Goal: Information Seeking & Learning: Learn about a topic

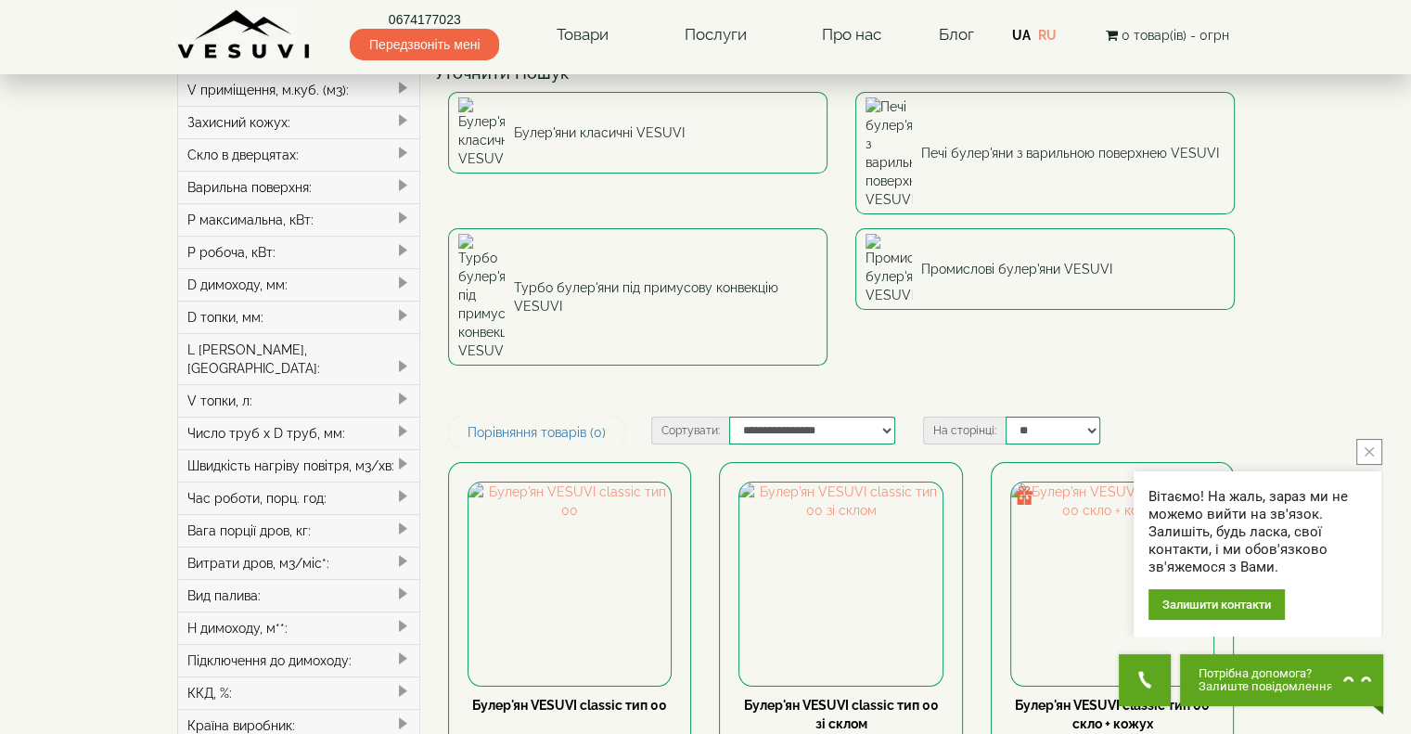
scroll to position [93, 0]
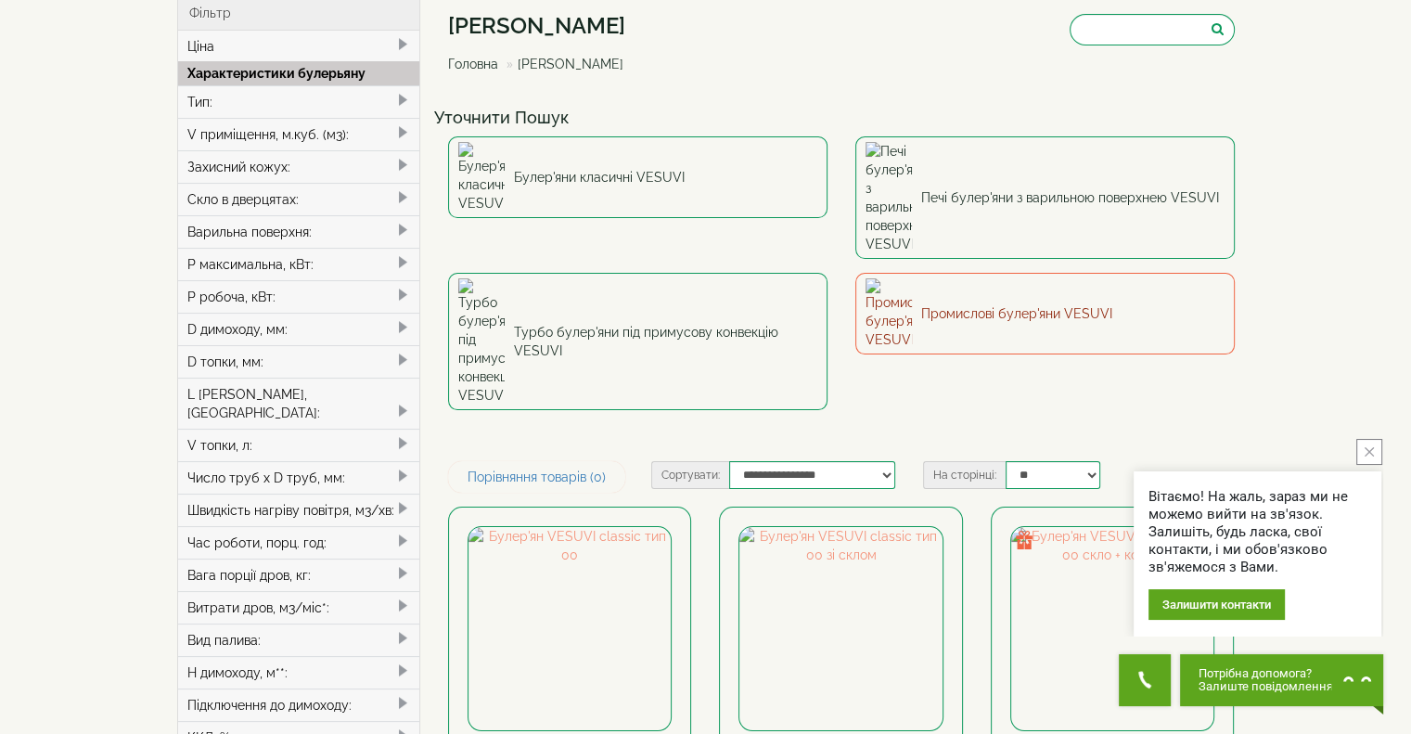
click at [950, 273] on link "Промислові булер'яни VESUVI" at bounding box center [1044, 314] width 379 height 82
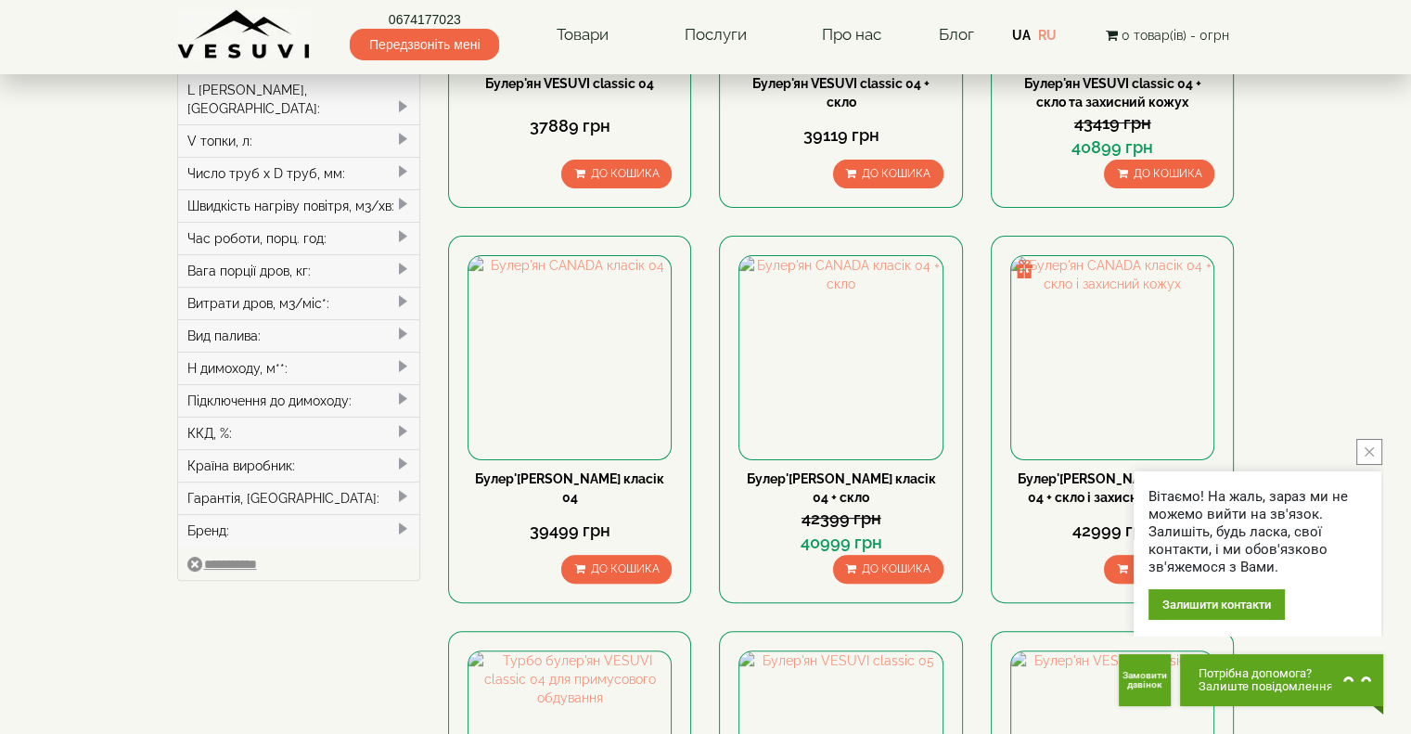
scroll to position [557, 0]
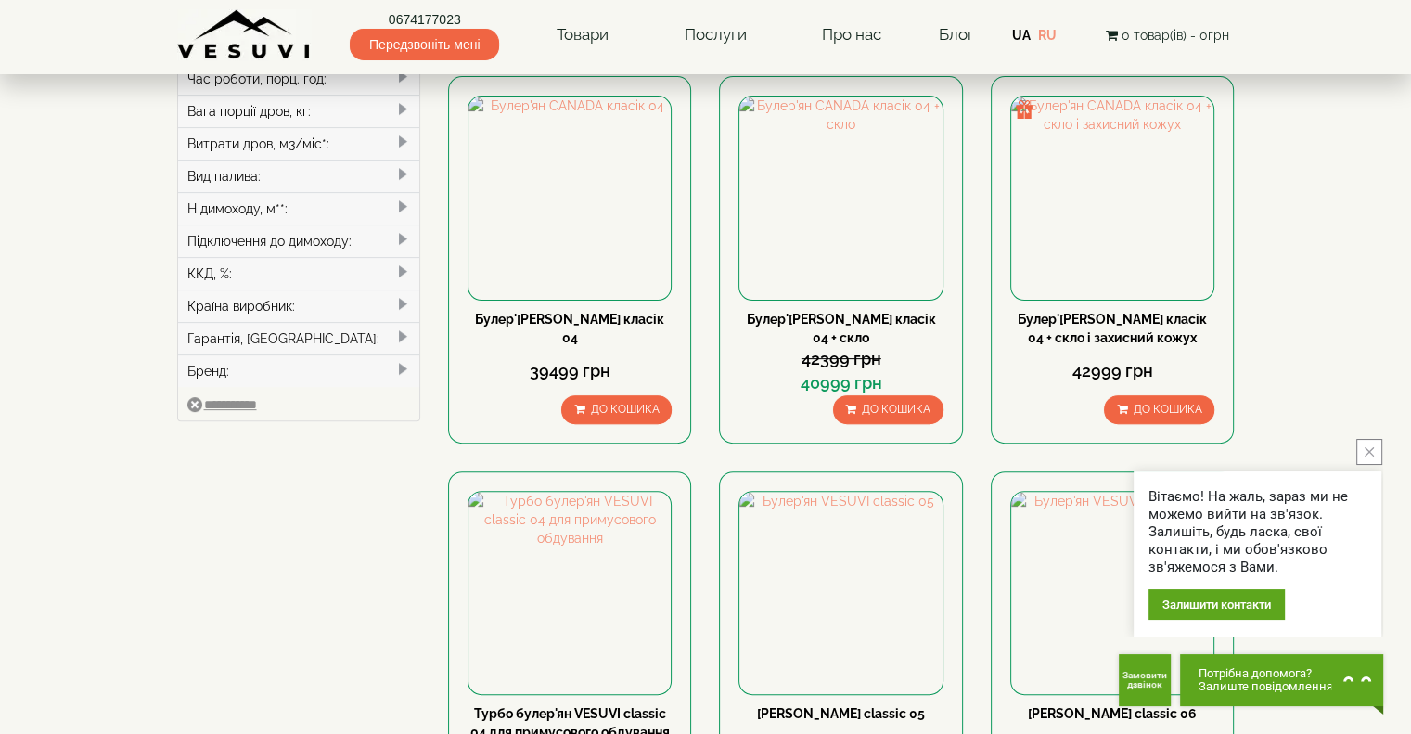
click at [1368, 453] on icon "close button" at bounding box center [1369, 451] width 9 height 9
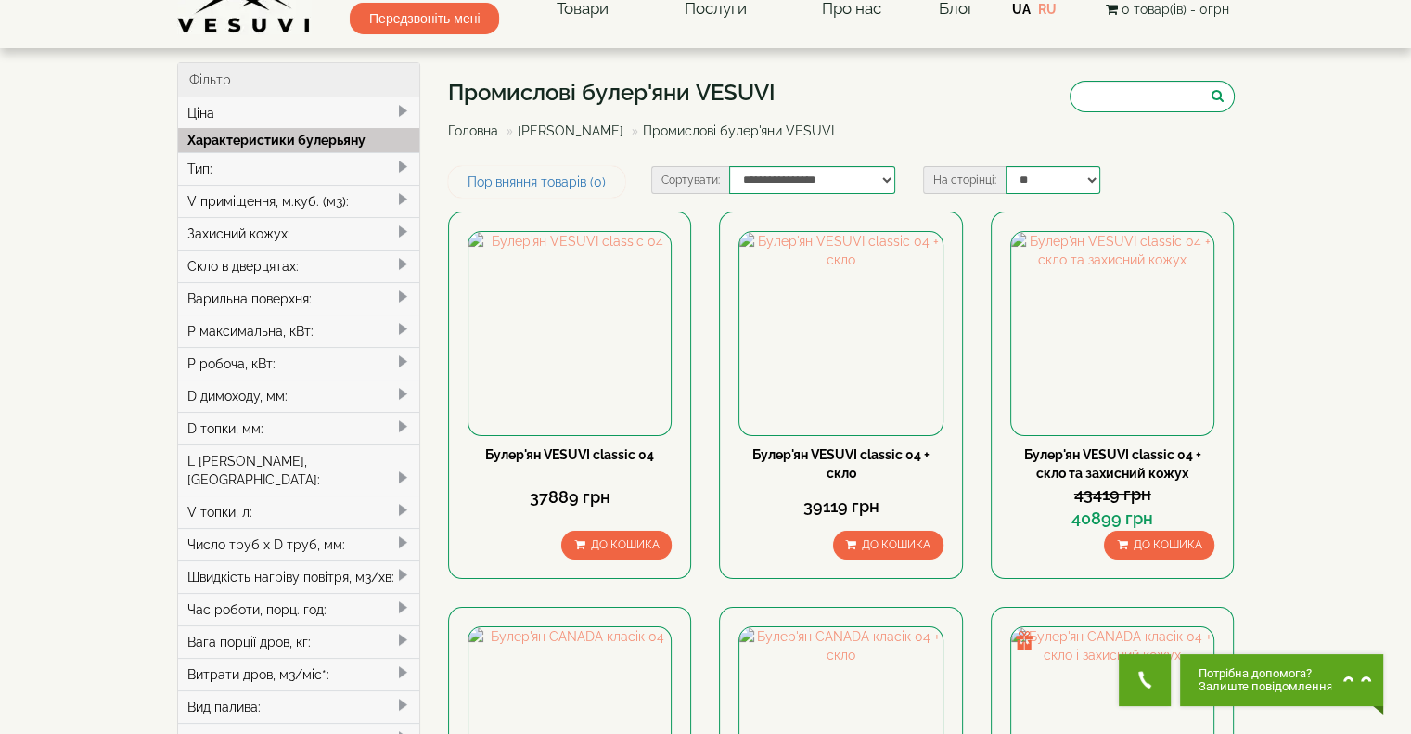
scroll to position [0, 0]
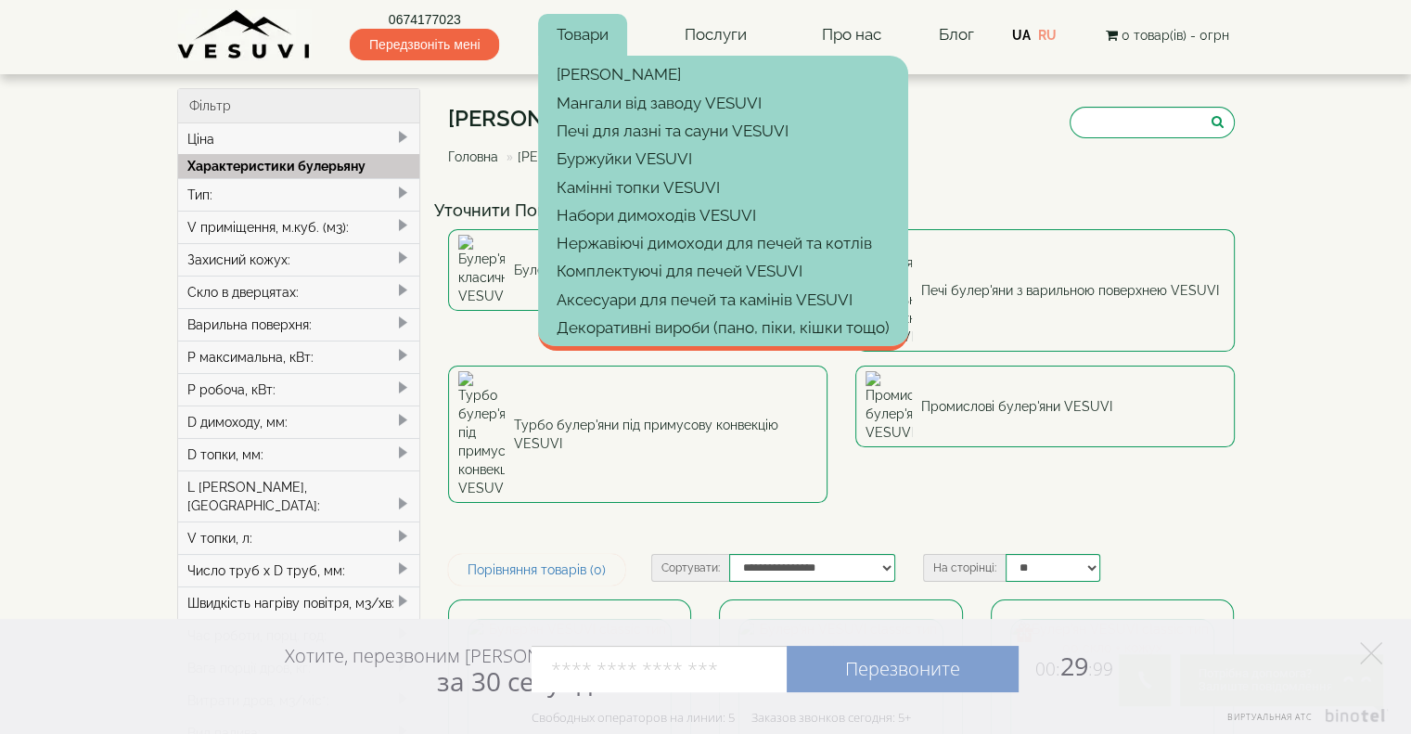
click at [570, 35] on link "Товари" at bounding box center [582, 35] width 89 height 43
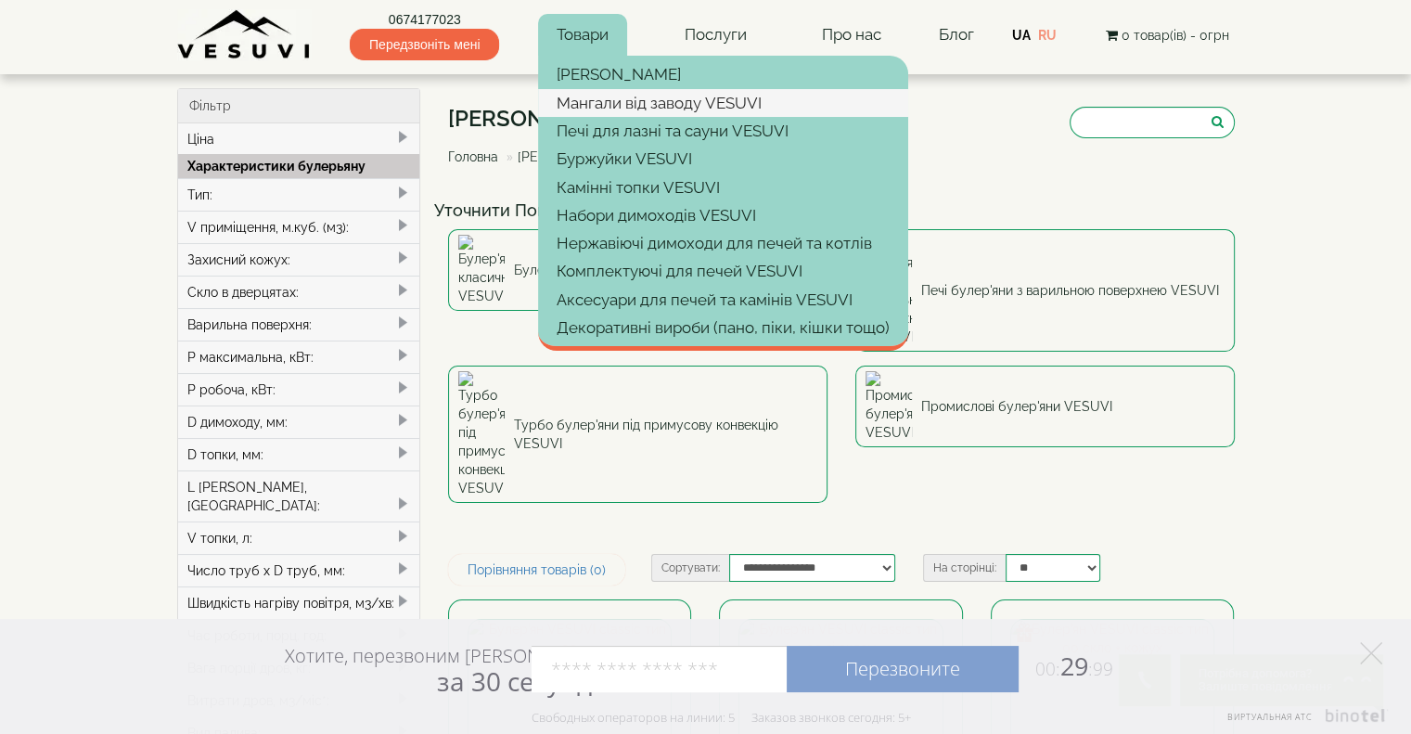
click at [583, 97] on link "Мангали від заводу VESUVI" at bounding box center [723, 103] width 370 height 28
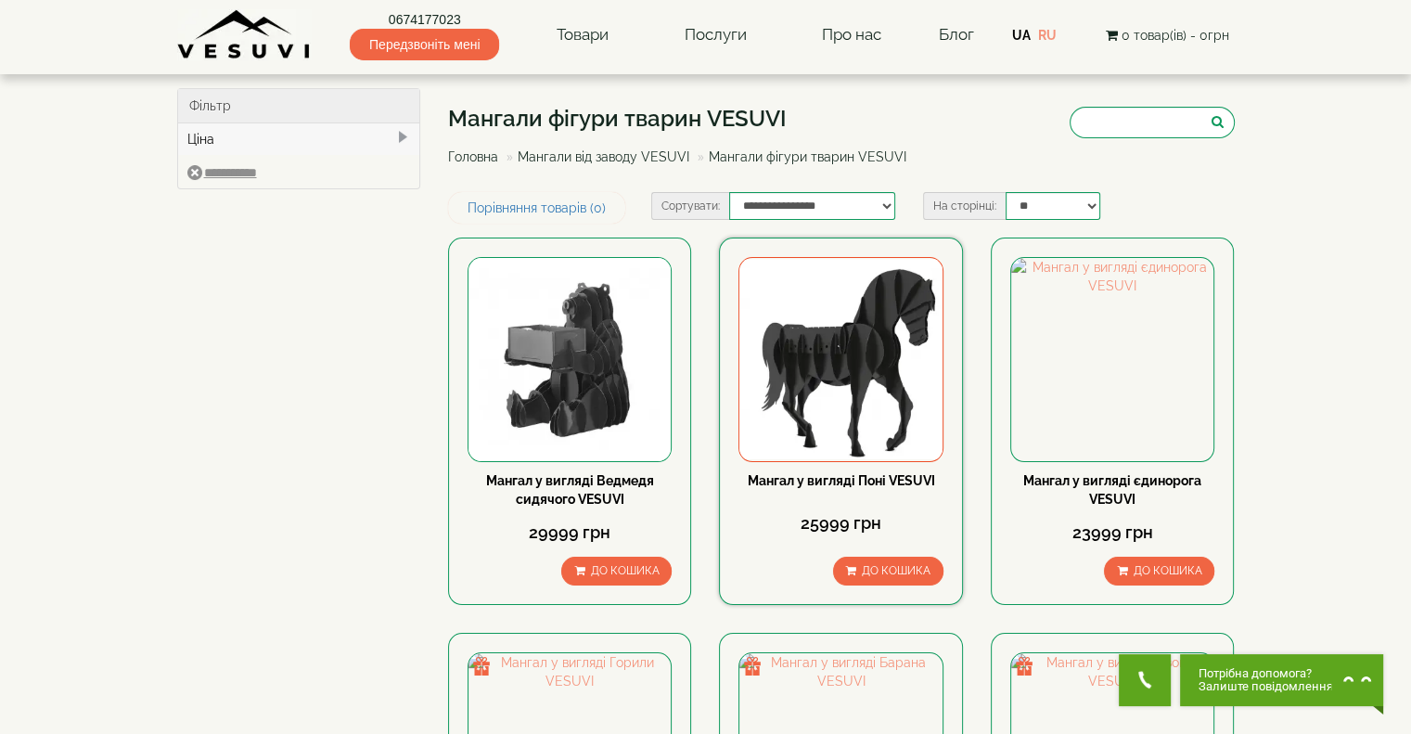
click at [816, 385] on img at bounding box center [840, 359] width 202 height 202
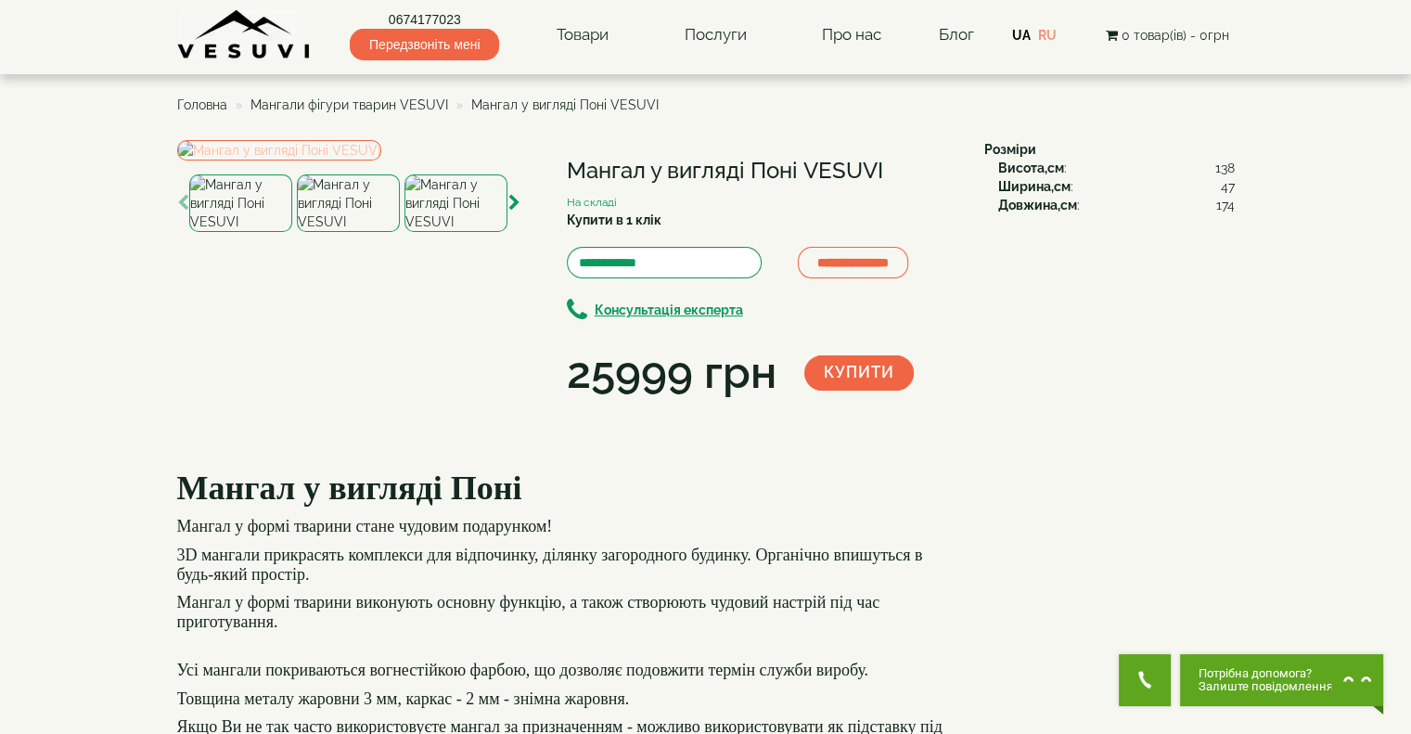
click at [375, 160] on img at bounding box center [279, 150] width 204 height 20
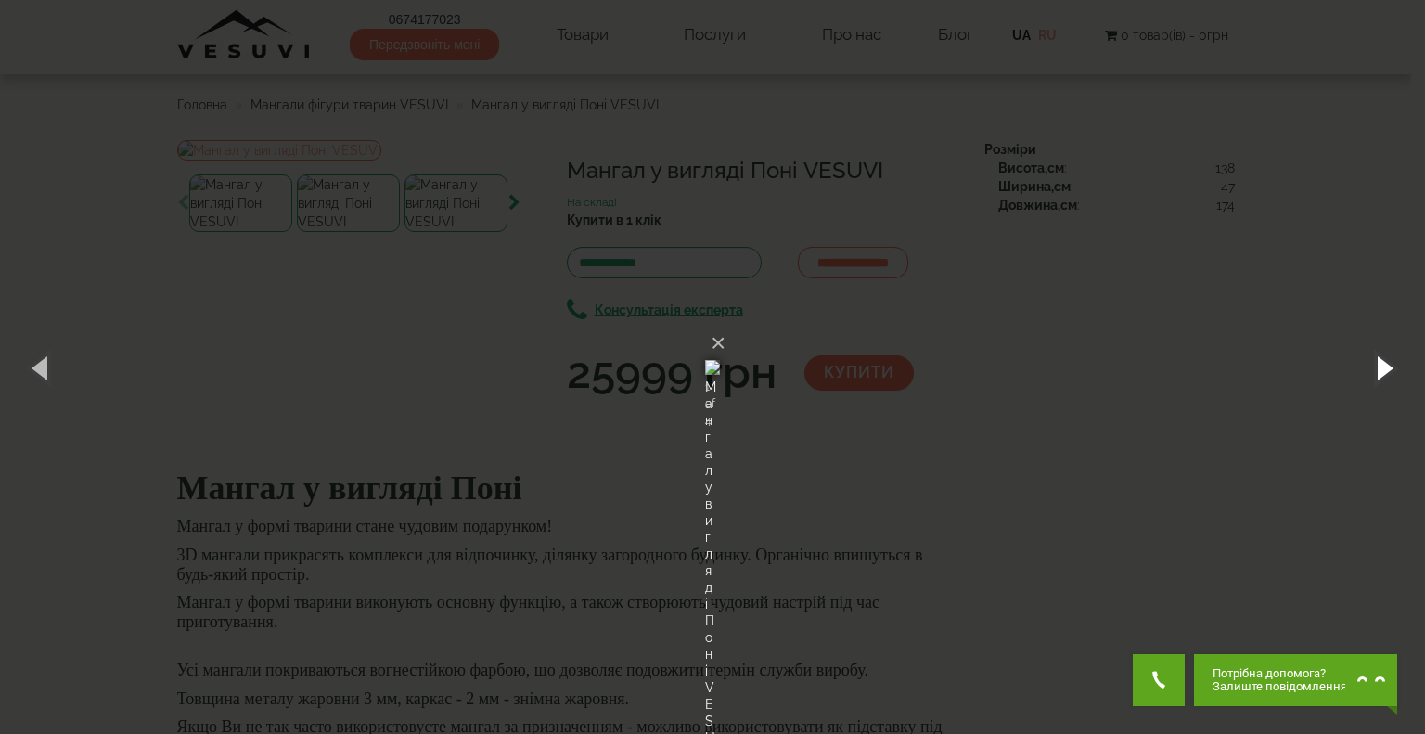
click at [1385, 366] on button "button" at bounding box center [1382, 367] width 83 height 102
click at [725, 323] on button "×" at bounding box center [718, 343] width 15 height 41
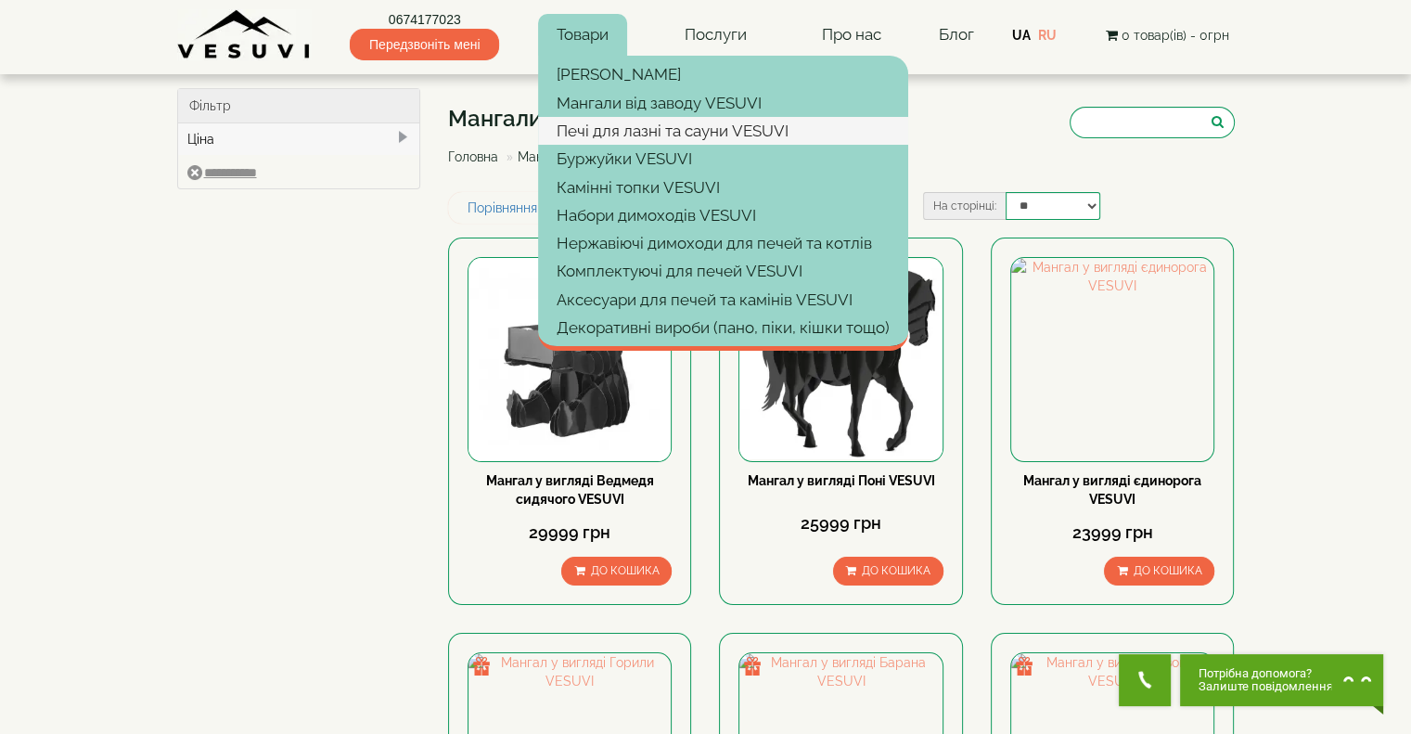
click at [619, 125] on link "Печі для лазні та сауни VESUVI" at bounding box center [723, 131] width 370 height 28
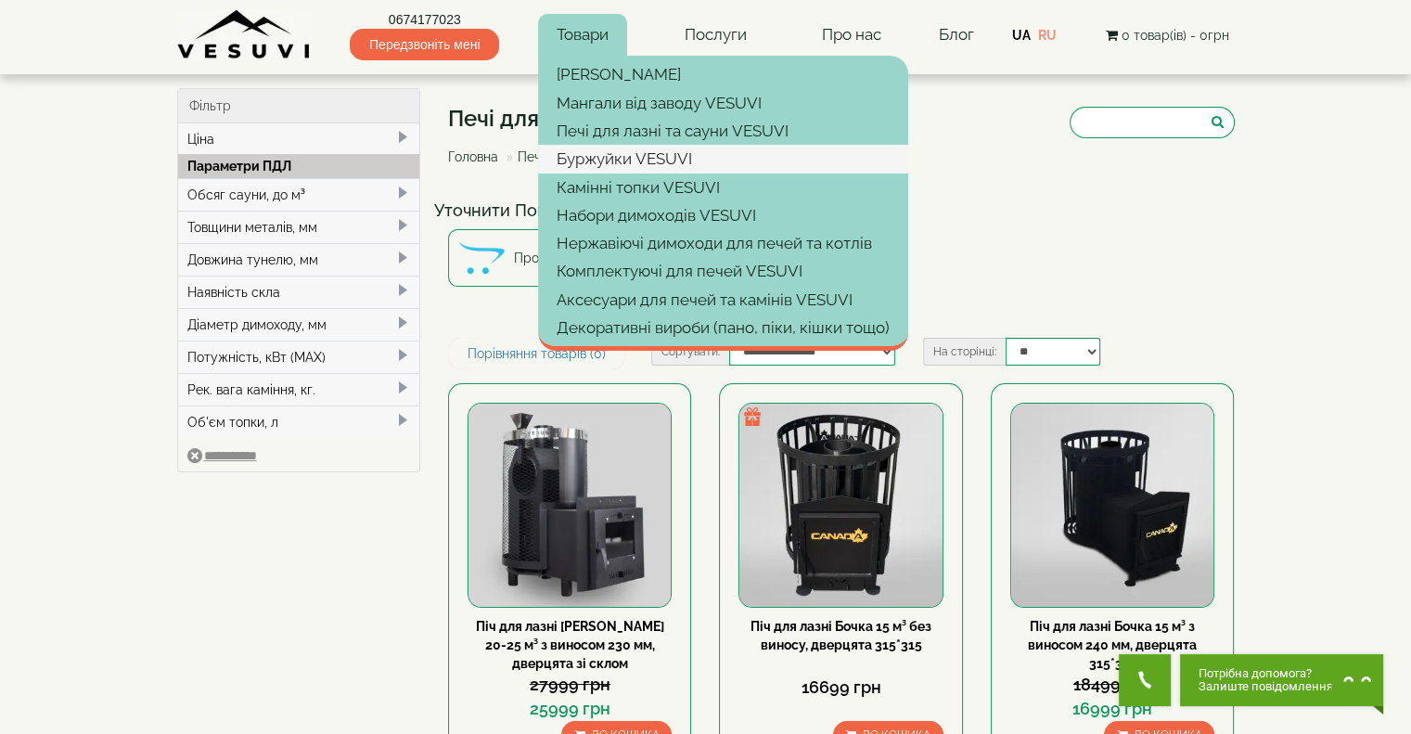
click at [596, 156] on link "Буржуйки VESUVI" at bounding box center [723, 159] width 370 height 28
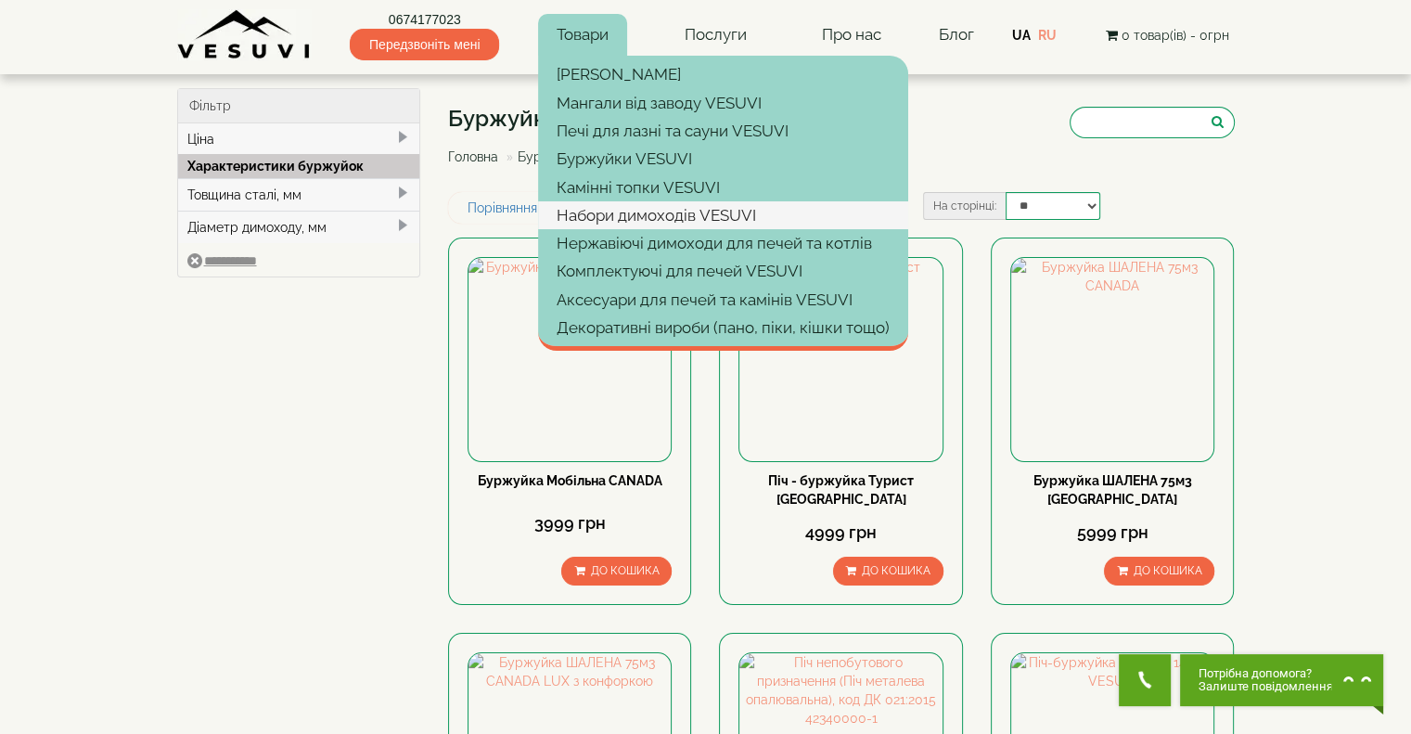
click at [611, 215] on link "Набори димоходів VESUVI" at bounding box center [723, 215] width 370 height 28
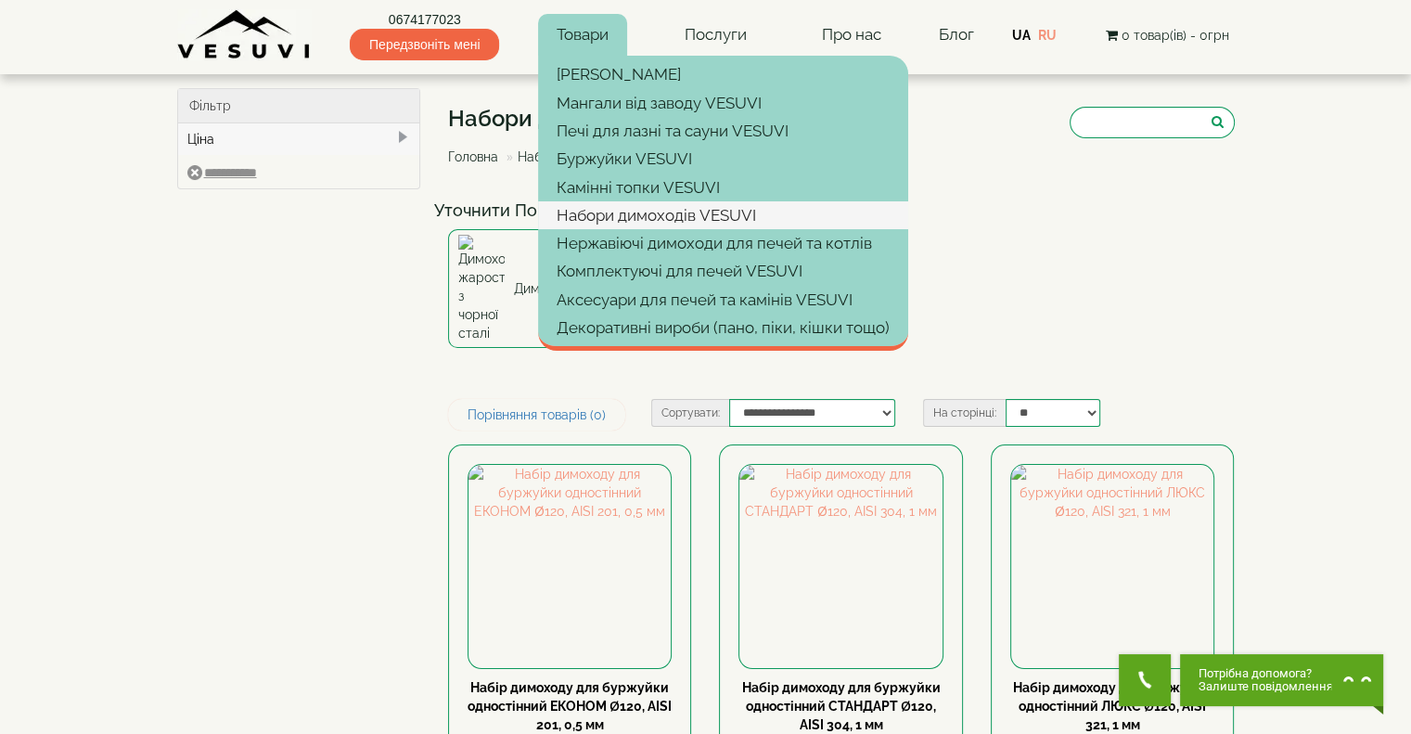
click at [616, 203] on link "Набори димоходів VESUVI" at bounding box center [723, 215] width 370 height 28
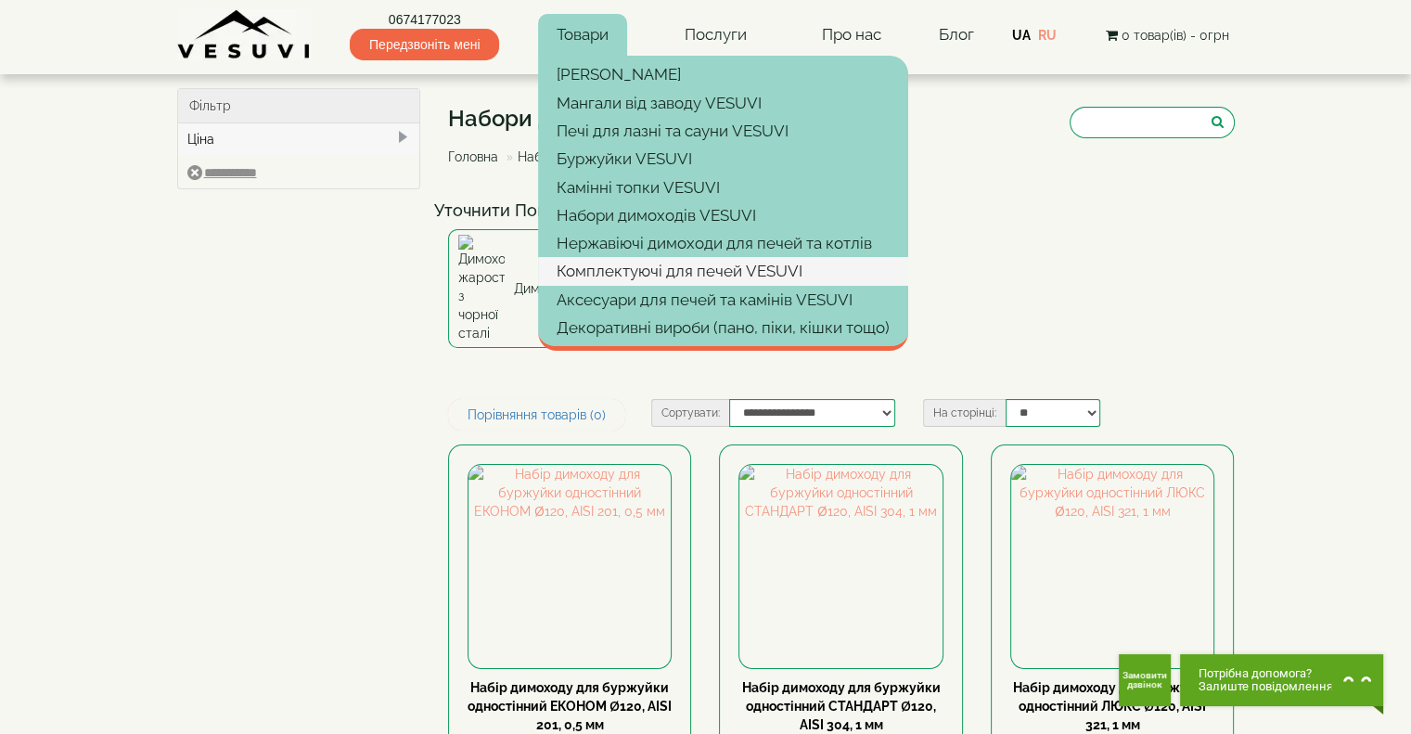
click at [631, 268] on link "Комплектуючі для печей VESUVI" at bounding box center [723, 271] width 370 height 28
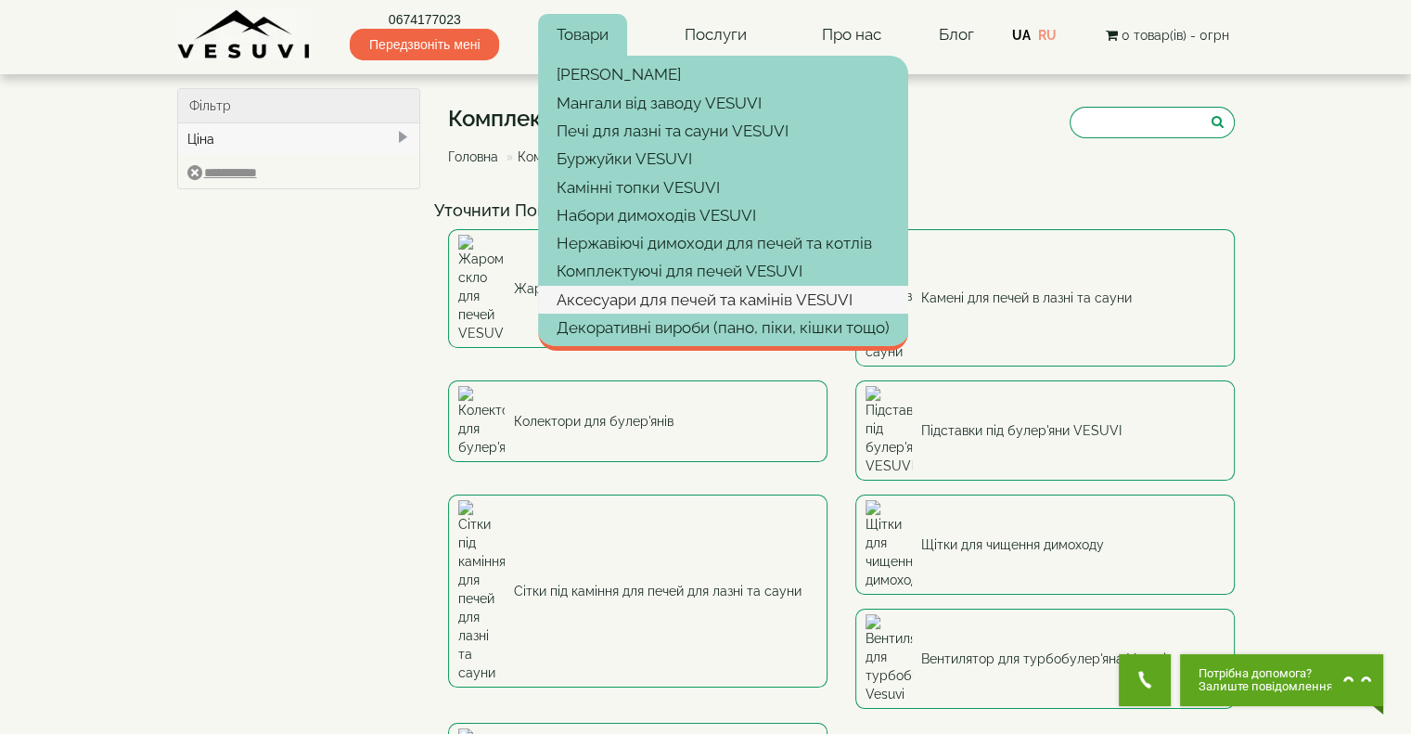
click at [632, 292] on link "Аксесуари для печей та камінів VESUVI" at bounding box center [723, 300] width 370 height 28
